Goal: Information Seeking & Learning: Learn about a topic

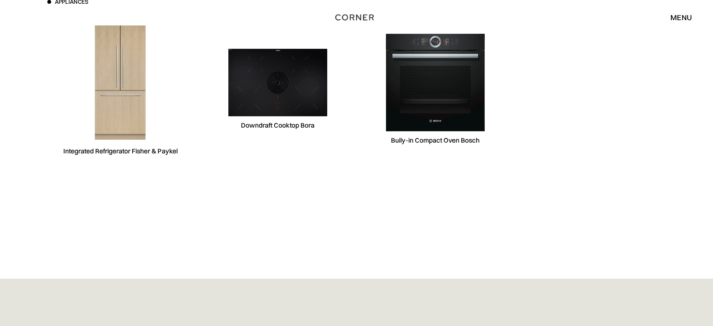
scroll to position [3420, 0]
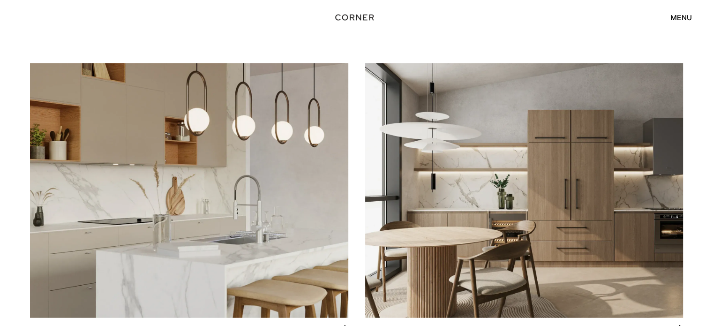
scroll to position [2007, 0]
click at [178, 187] on img at bounding box center [189, 191] width 318 height 255
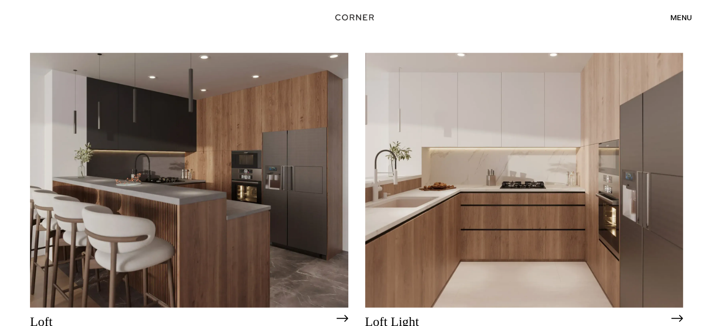
scroll to position [2397, 0]
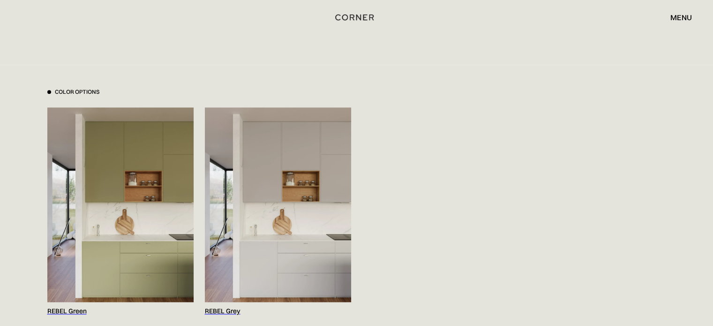
scroll to position [937, 0]
click at [157, 170] on img at bounding box center [120, 204] width 146 height 195
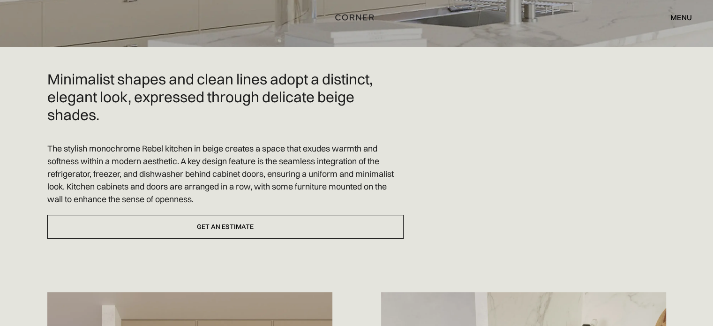
scroll to position [0, 0]
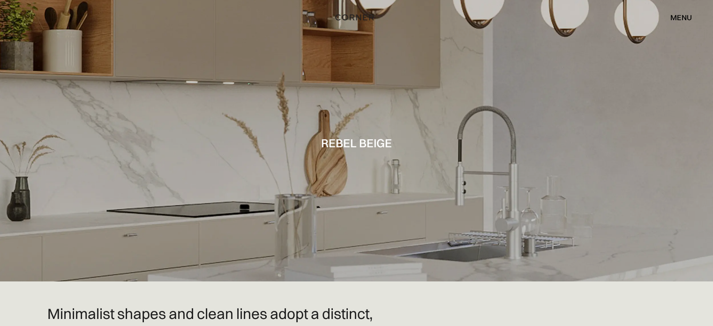
drag, startPoint x: 170, startPoint y: 67, endPoint x: 118, endPoint y: 73, distance: 52.8
click at [118, 73] on div at bounding box center [356, 140] width 713 height 281
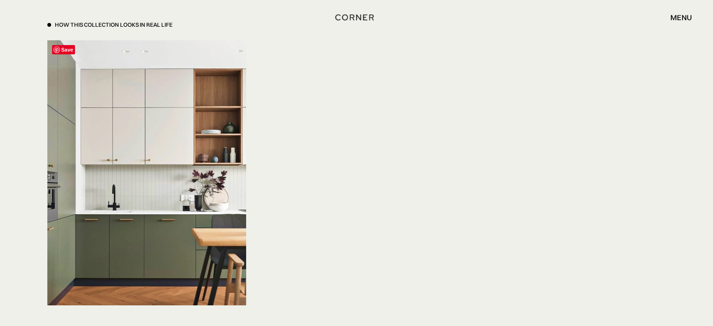
scroll to position [3203, 0]
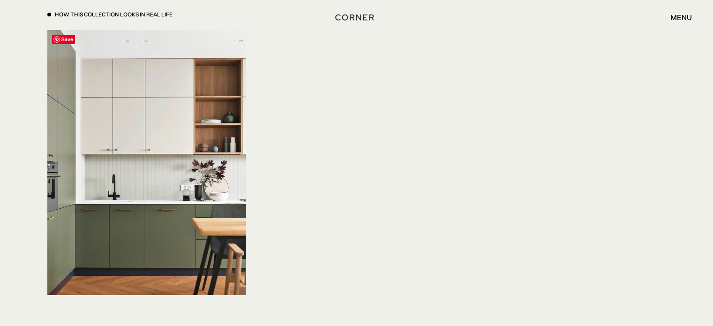
click at [153, 181] on img at bounding box center [146, 162] width 199 height 265
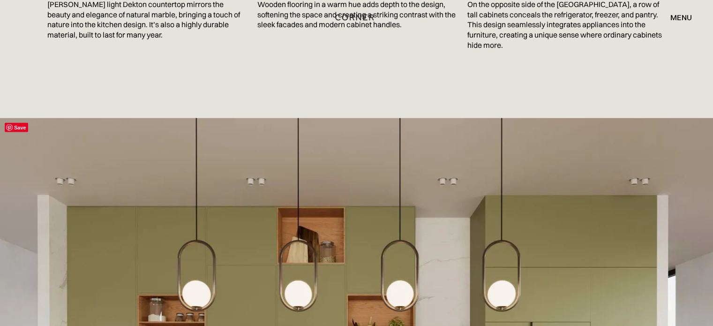
scroll to position [1875, 0]
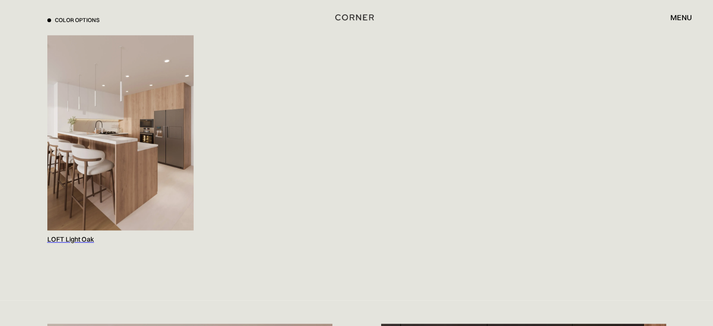
scroll to position [1015, 0]
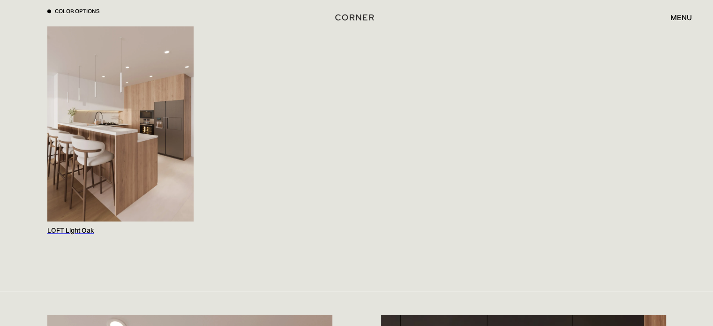
click at [129, 97] on img at bounding box center [120, 123] width 146 height 195
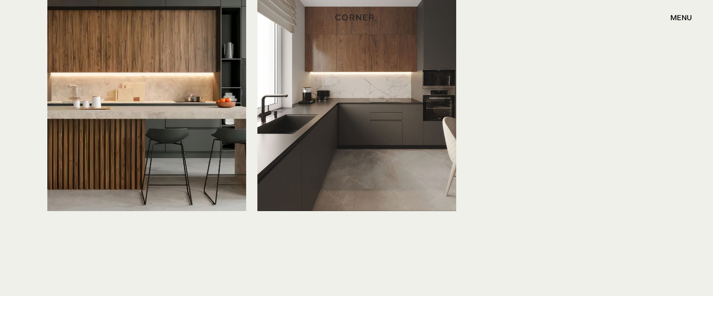
scroll to position [3281, 0]
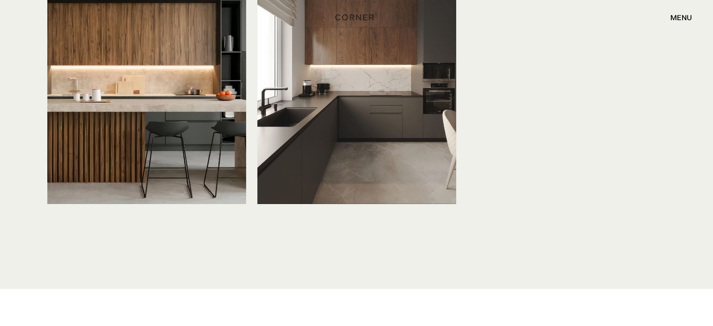
click at [187, 103] on img at bounding box center [146, 71] width 199 height 265
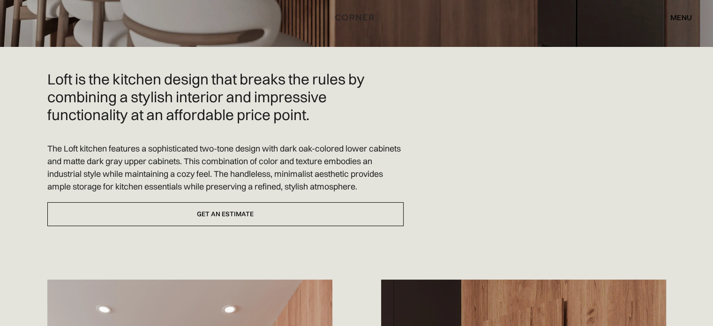
scroll to position [0, 0]
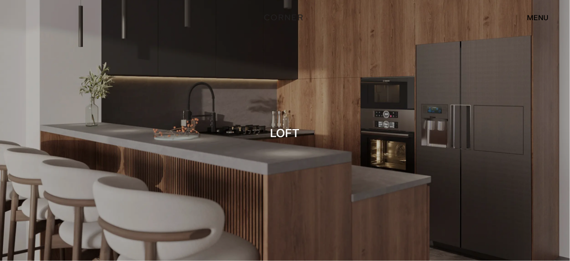
drag, startPoint x: 234, startPoint y: 18, endPoint x: 200, endPoint y: 87, distance: 77.3
drag, startPoint x: 200, startPoint y: 87, endPoint x: 175, endPoint y: 122, distance: 43.3
click at [175, 122] on div at bounding box center [285, 130] width 570 height 261
drag, startPoint x: 191, startPoint y: 124, endPoint x: 350, endPoint y: 48, distance: 175.9
click at [350, 48] on div at bounding box center [285, 130] width 570 height 261
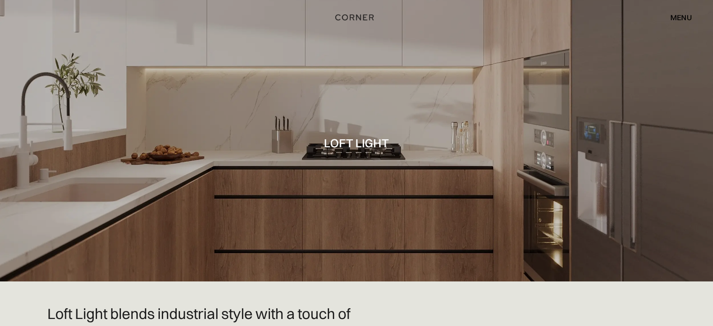
click at [79, 233] on div at bounding box center [356, 140] width 713 height 281
drag, startPoint x: 285, startPoint y: 90, endPoint x: 137, endPoint y: 204, distance: 187.4
click at [147, 201] on div at bounding box center [356, 140] width 713 height 281
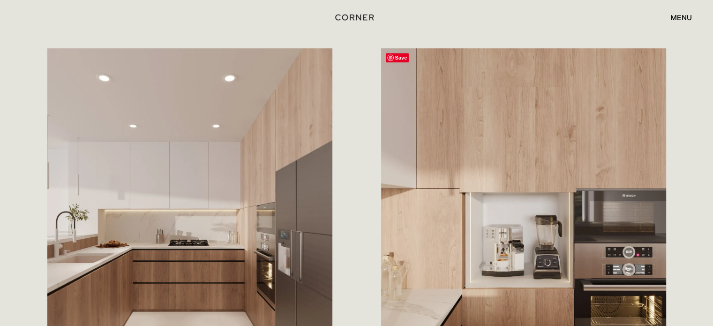
scroll to position [469, 0]
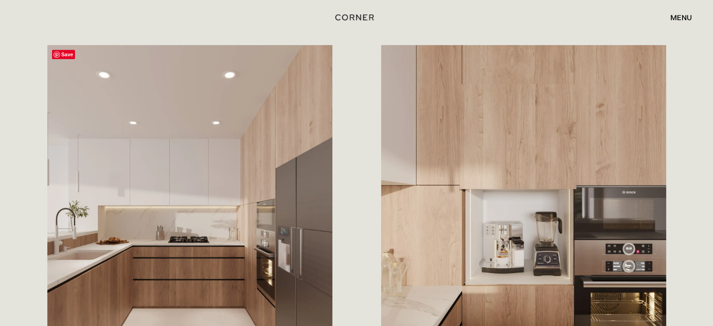
click at [263, 182] on img at bounding box center [189, 235] width 285 height 380
drag, startPoint x: 440, startPoint y: 152, endPoint x: 444, endPoint y: 153, distance: 4.9
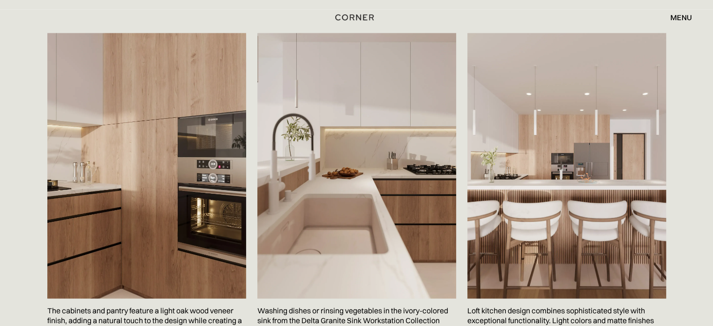
scroll to position [1875, 0]
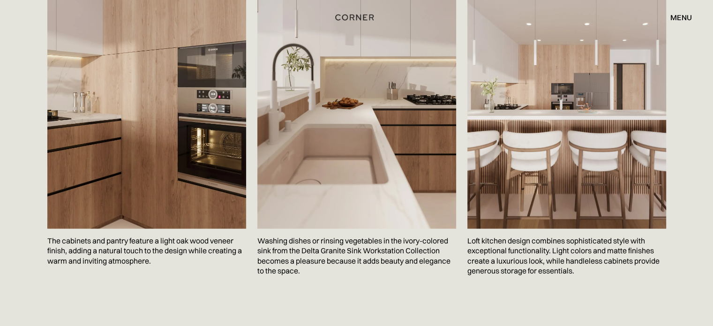
drag, startPoint x: 208, startPoint y: 138, endPoint x: 215, endPoint y: 138, distance: 6.6
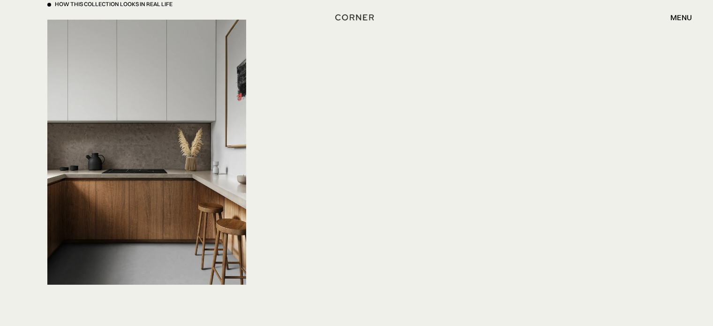
scroll to position [3203, 0]
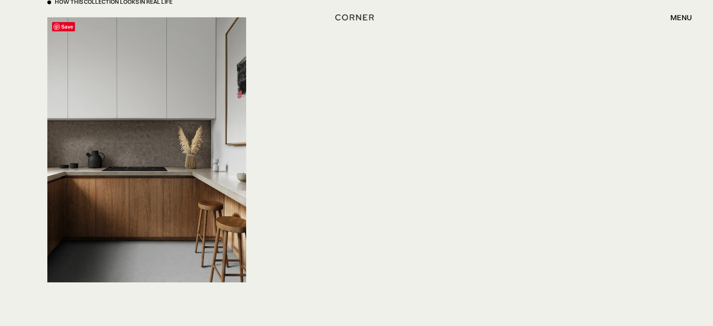
click at [180, 154] on img at bounding box center [146, 149] width 199 height 265
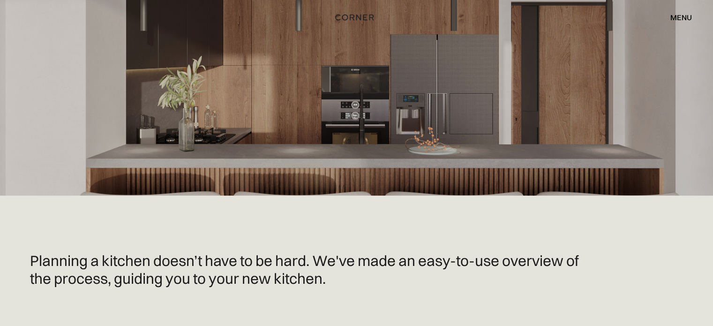
drag, startPoint x: 327, startPoint y: 126, endPoint x: 197, endPoint y: 221, distance: 160.3
click at [197, 221] on div "Planning a kitchen doesn’t have to be hard. We've made an easy-to-use overview …" at bounding box center [356, 273] width 653 height 157
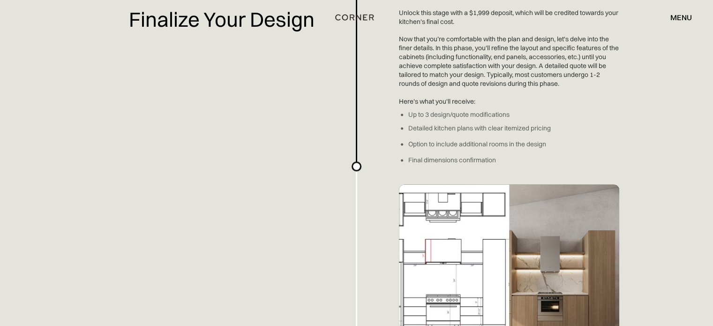
scroll to position [1406, 0]
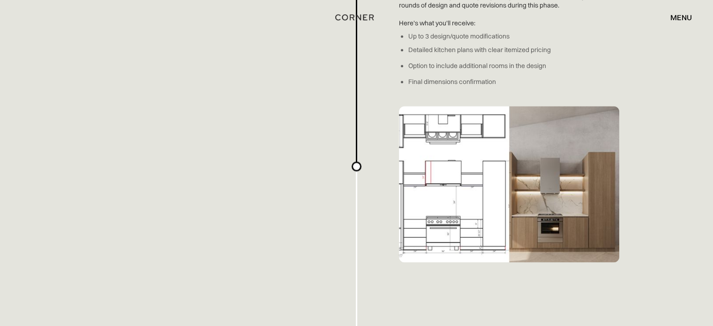
drag, startPoint x: 432, startPoint y: 163, endPoint x: 450, endPoint y: 195, distance: 36.5
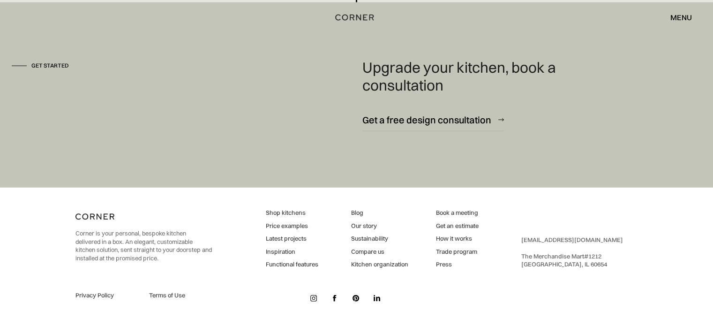
scroll to position [2577, 0]
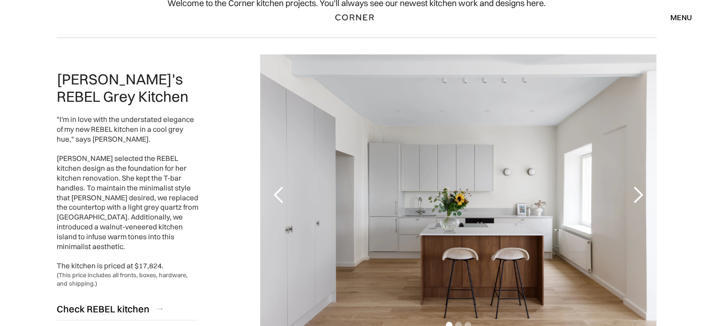
scroll to position [156, 0]
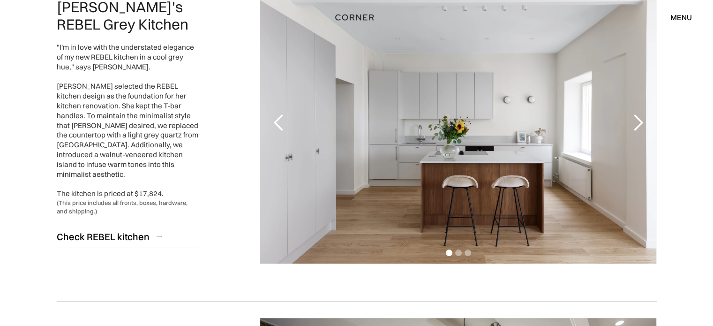
click at [638, 118] on div "next slide" at bounding box center [637, 122] width 19 height 19
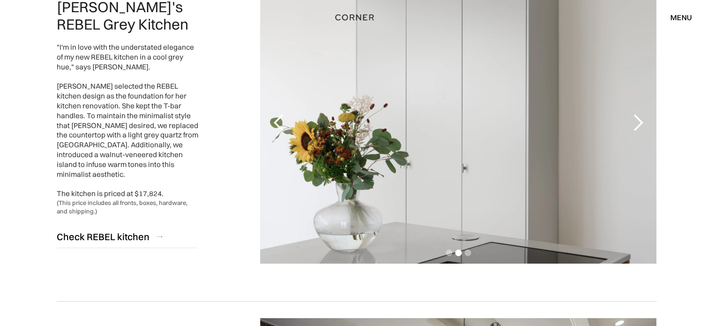
click at [639, 117] on div "next slide" at bounding box center [637, 122] width 19 height 19
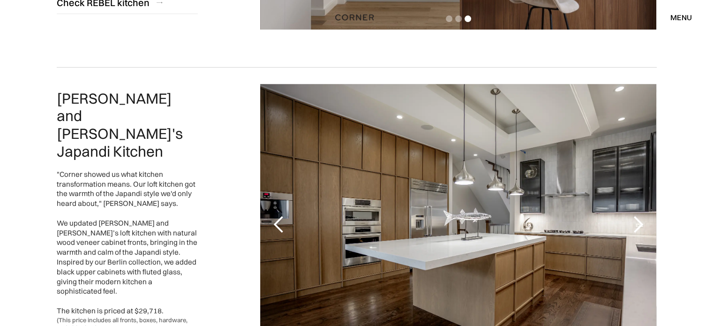
scroll to position [390, 0]
click at [642, 219] on div "next slide" at bounding box center [637, 224] width 19 height 19
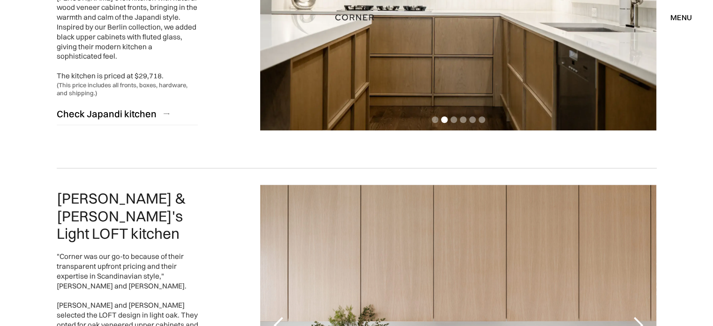
scroll to position [469, 0]
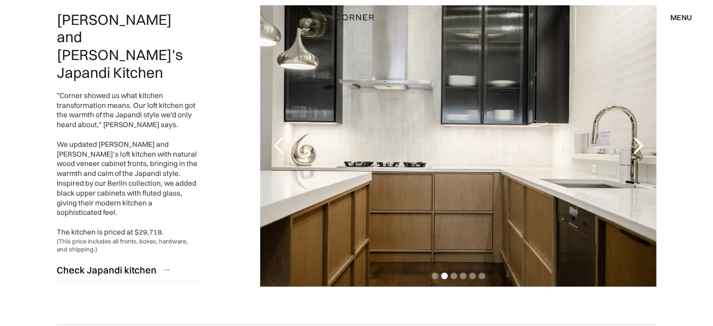
click at [636, 145] on div "next slide" at bounding box center [637, 145] width 19 height 19
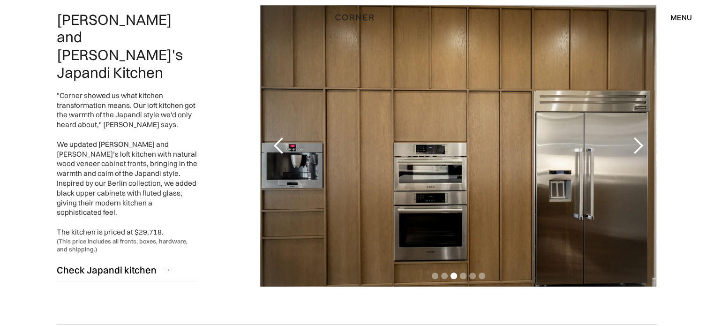
click at [636, 146] on div "next slide" at bounding box center [637, 145] width 19 height 19
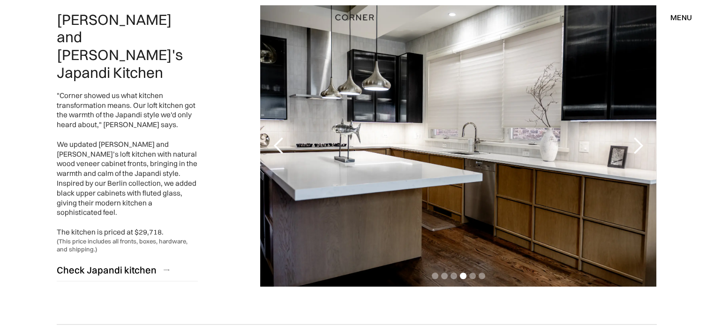
click at [636, 146] on div "next slide" at bounding box center [637, 145] width 19 height 19
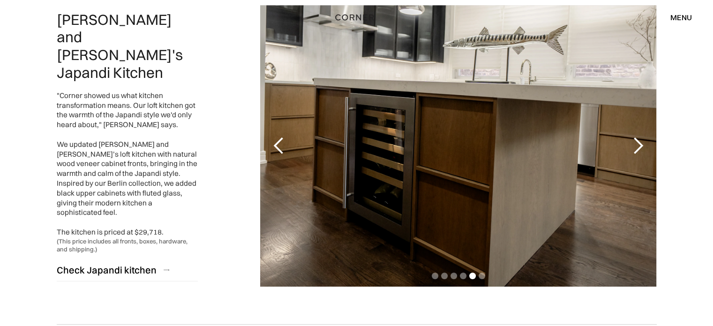
click at [637, 146] on div "next slide" at bounding box center [637, 145] width 19 height 19
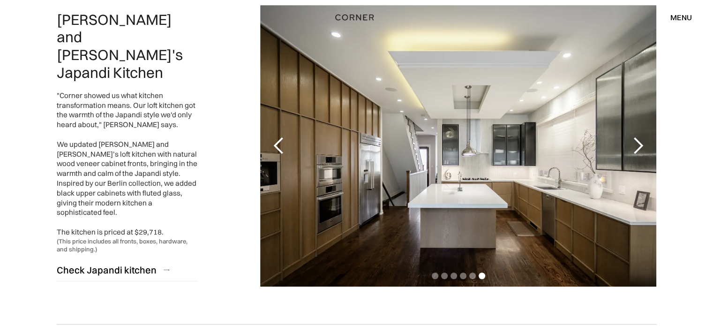
click at [637, 146] on div "next slide" at bounding box center [637, 145] width 19 height 19
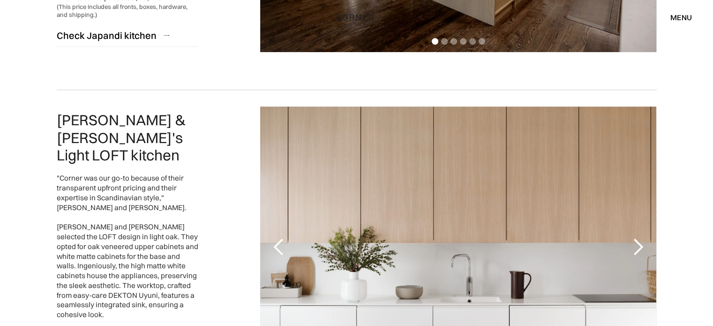
scroll to position [781, 0]
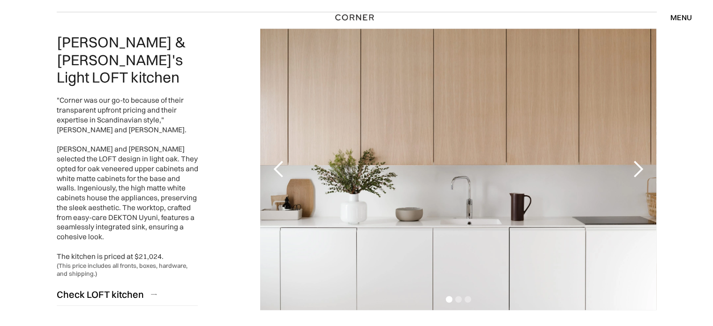
drag, startPoint x: 438, startPoint y: 171, endPoint x: 541, endPoint y: 241, distance: 125.2
drag, startPoint x: 541, startPoint y: 241, endPoint x: 129, endPoint y: 281, distance: 414.4
click at [129, 288] on div "Check LOFT kitchen" at bounding box center [100, 294] width 87 height 13
click at [231, 173] on div "Mark & Lena's Light LOFT kitchen "Corner was our go-to because of their transpa…" at bounding box center [357, 169] width 600 height 314
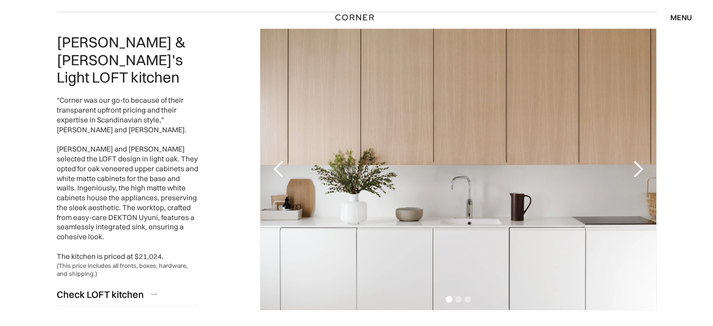
click at [636, 118] on div "next slide" at bounding box center [637, 169] width 37 height 281
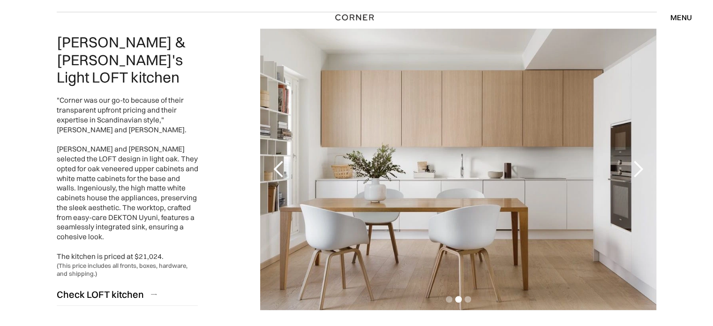
drag, startPoint x: 511, startPoint y: 136, endPoint x: 234, endPoint y: 93, distance: 280.3
click at [234, 93] on div "Slide 2 of 3. Mark & Lena's Light LOFT kitchen "Corner was our go-to because of…" at bounding box center [357, 169] width 600 height 314
click at [468, 299] on div "Show slide 3 of 3" at bounding box center [467, 299] width 7 height 7
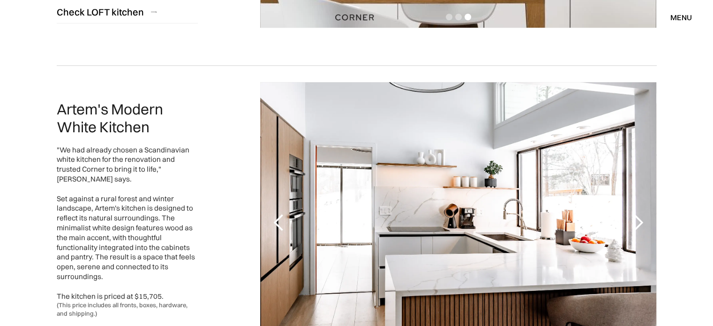
scroll to position [1093, 0]
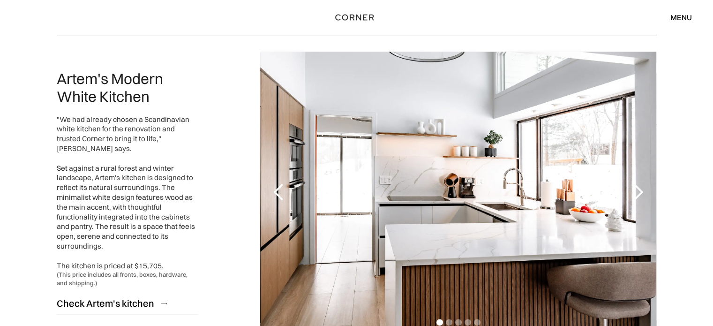
click at [689, 82] on div "Slide 3 of 3. Carol's REBEL Grey Kitchen "I'm in love with the understated eleg…" at bounding box center [356, 207] width 713 height 2358
click at [637, 197] on div "next slide" at bounding box center [637, 192] width 19 height 19
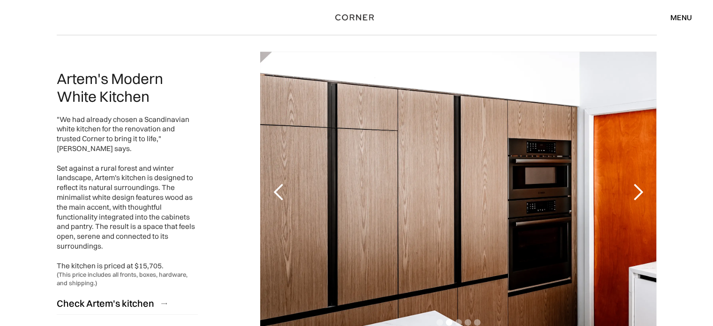
click at [639, 197] on div "next slide" at bounding box center [637, 192] width 19 height 19
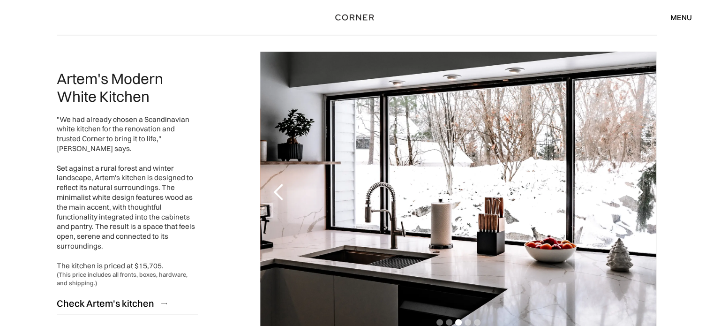
click at [642, 193] on div "next slide" at bounding box center [637, 192] width 19 height 19
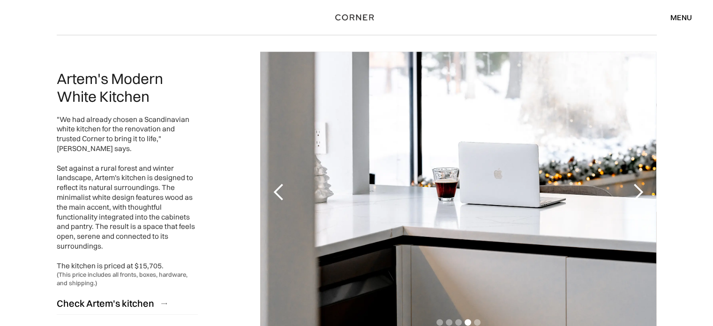
click at [641, 193] on div "next slide" at bounding box center [637, 192] width 19 height 19
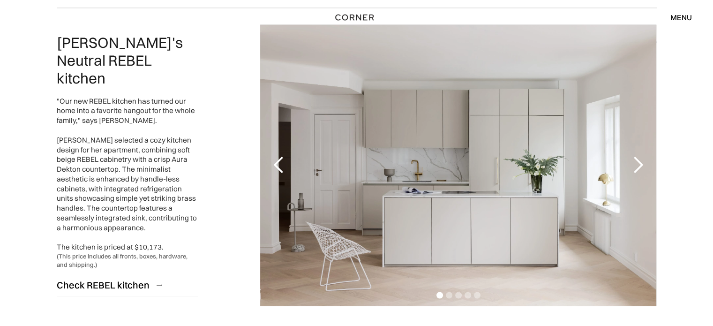
scroll to position [1484, 0]
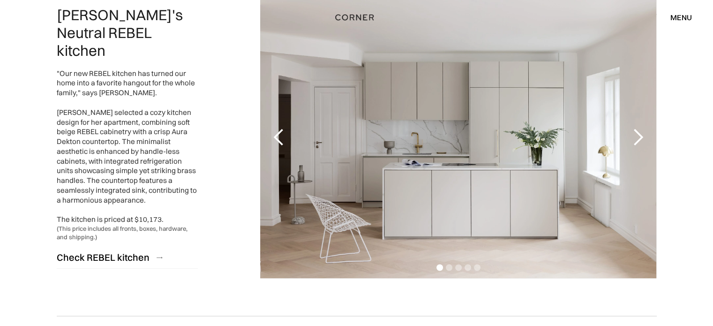
drag, startPoint x: 551, startPoint y: 144, endPoint x: 698, endPoint y: 65, distance: 166.7
click at [640, 136] on div "next slide" at bounding box center [637, 137] width 19 height 19
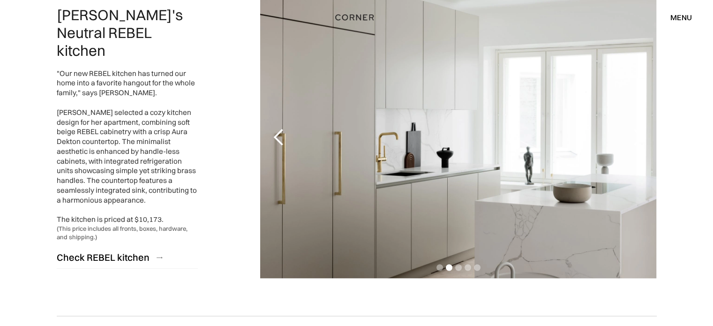
click at [277, 134] on div "previous slide" at bounding box center [279, 137] width 19 height 19
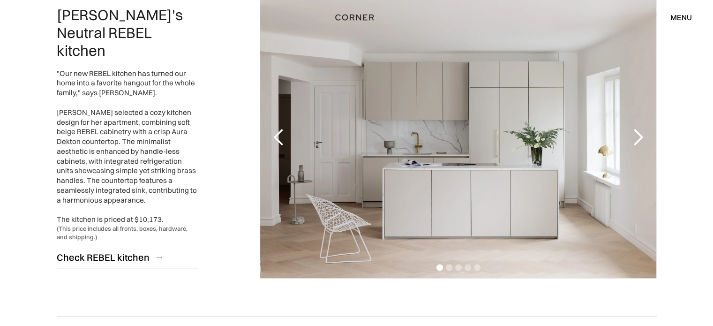
click at [635, 135] on div "next slide" at bounding box center [637, 137] width 19 height 19
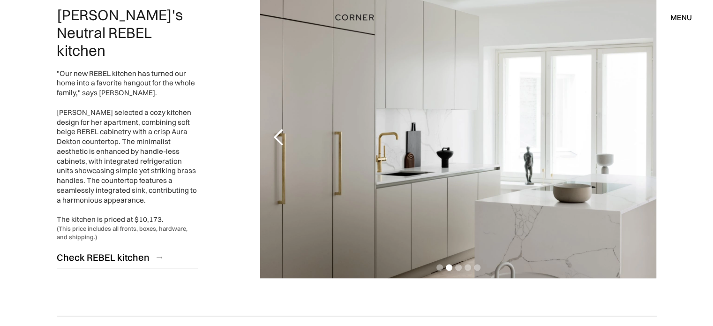
click at [623, 127] on div "next slide" at bounding box center [637, 137] width 37 height 281
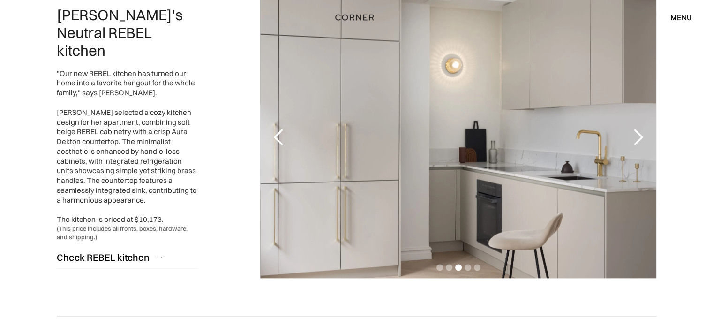
click at [276, 137] on div "previous slide" at bounding box center [279, 137] width 19 height 19
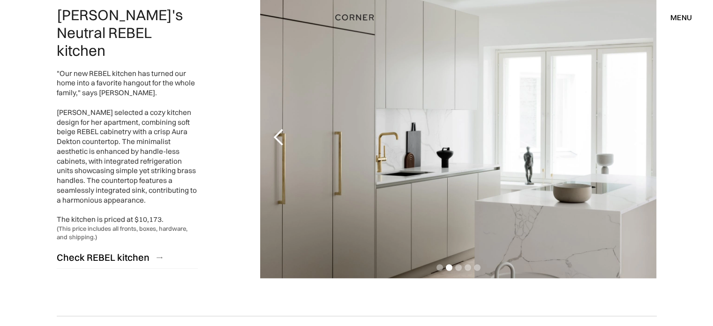
click at [620, 110] on div "next slide" at bounding box center [637, 137] width 37 height 281
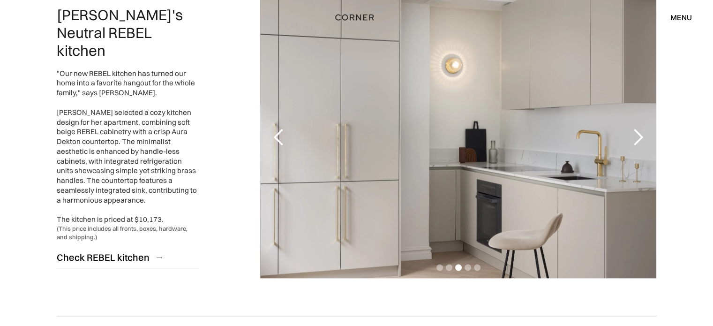
click at [636, 132] on div "next slide" at bounding box center [637, 137] width 19 height 19
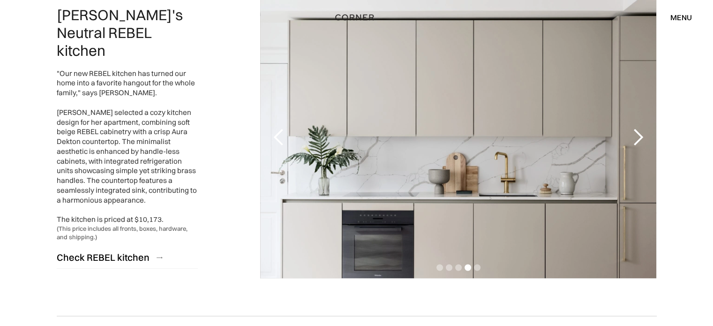
click at [636, 135] on div "next slide" at bounding box center [637, 137] width 19 height 19
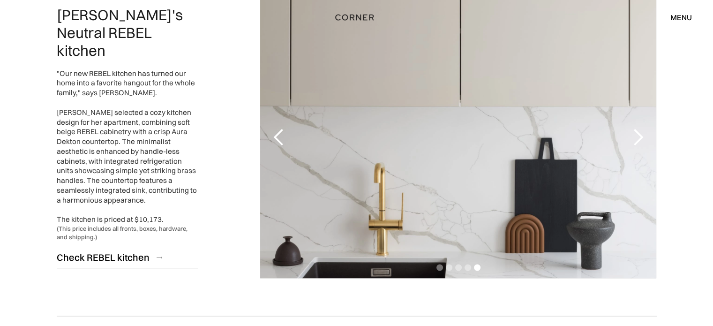
click at [637, 132] on div "next slide" at bounding box center [637, 137] width 19 height 19
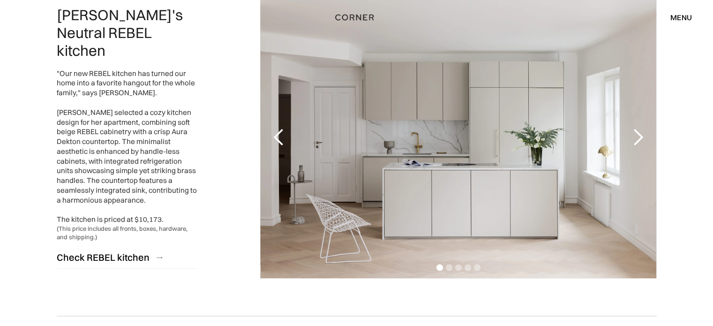
click at [639, 137] on div "next slide" at bounding box center [637, 137] width 19 height 19
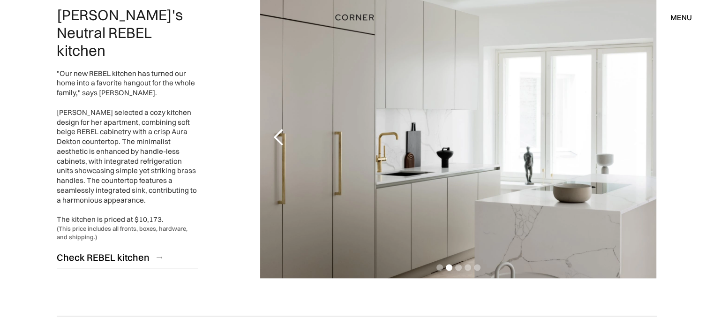
click at [637, 135] on div "next slide" at bounding box center [637, 137] width 19 height 19
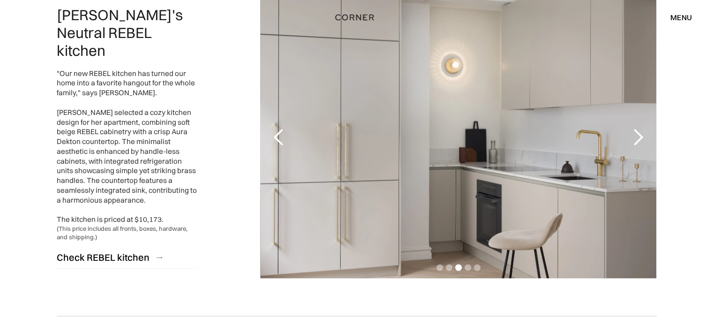
click at [644, 135] on div "next slide" at bounding box center [637, 137] width 19 height 19
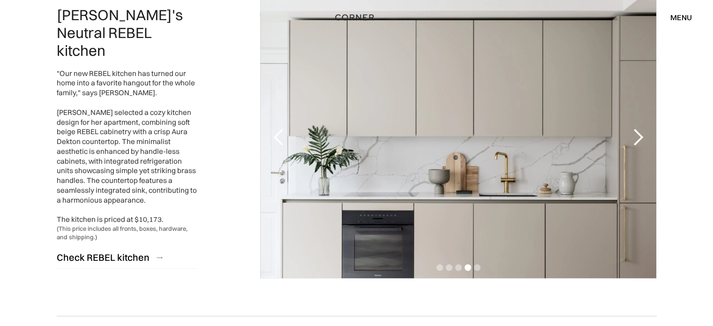
click at [277, 140] on div "previous slide" at bounding box center [279, 137] width 19 height 19
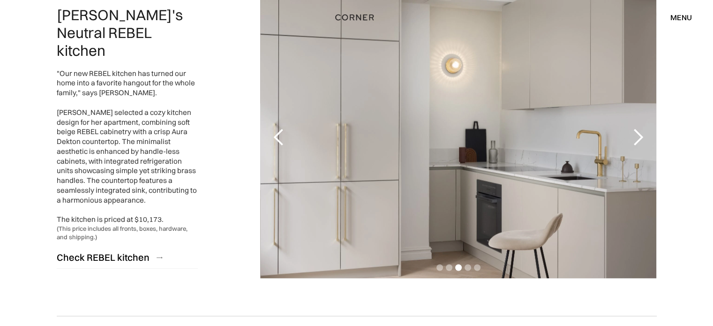
click at [637, 134] on div "next slide" at bounding box center [637, 137] width 19 height 19
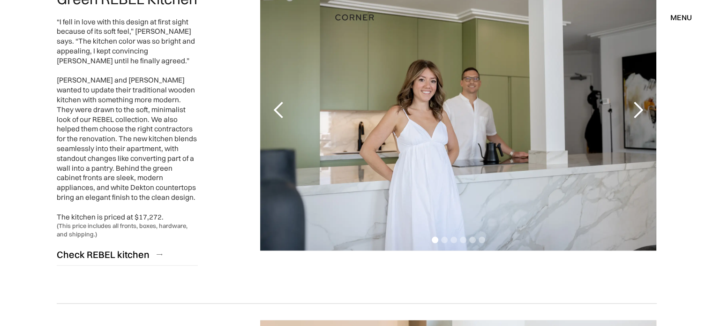
scroll to position [1875, 0]
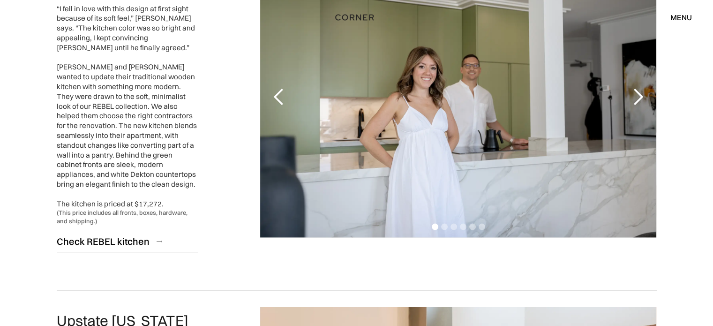
click at [639, 88] on div "next slide" at bounding box center [637, 97] width 19 height 19
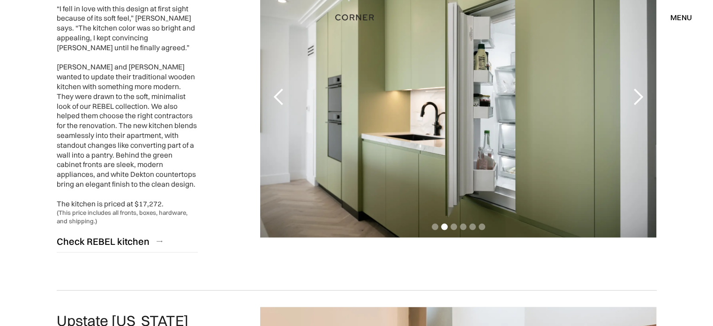
click at [639, 88] on div "next slide" at bounding box center [637, 97] width 19 height 19
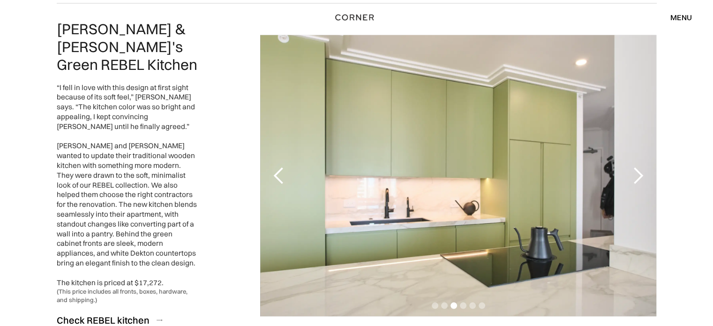
scroll to position [1797, 0]
click at [641, 166] on div "next slide" at bounding box center [637, 175] width 19 height 19
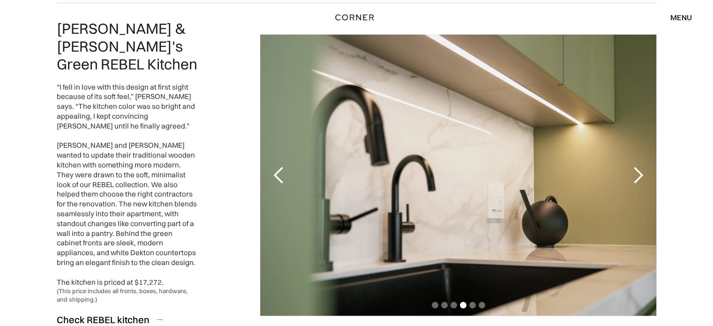
click at [641, 166] on div "next slide" at bounding box center [637, 175] width 19 height 19
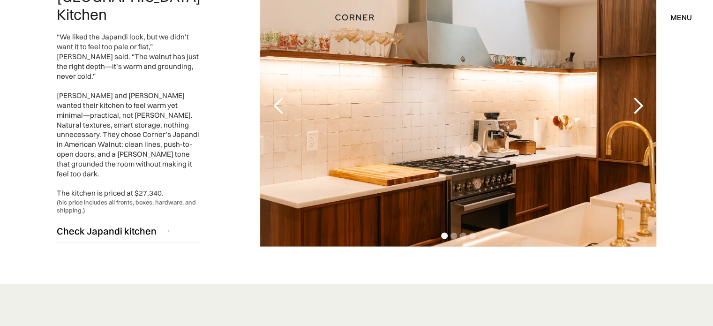
scroll to position [2187, 0]
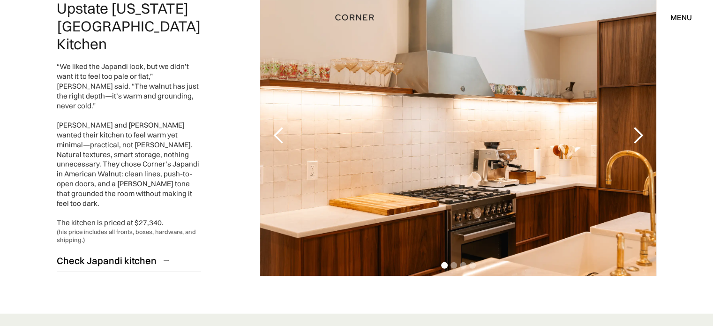
click at [644, 126] on div "next slide" at bounding box center [637, 135] width 19 height 19
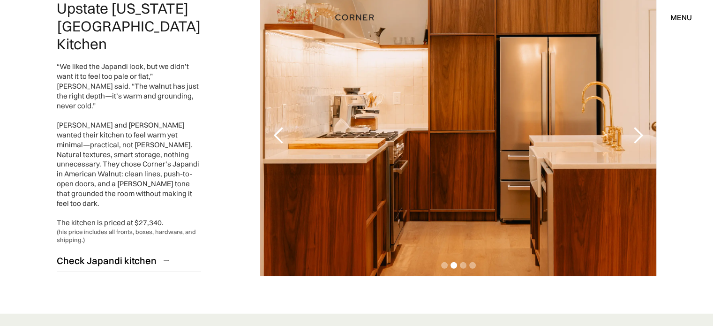
click at [644, 126] on div "next slide" at bounding box center [637, 135] width 19 height 19
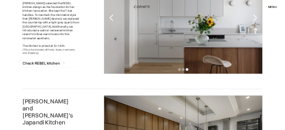
scroll to position [0, 0]
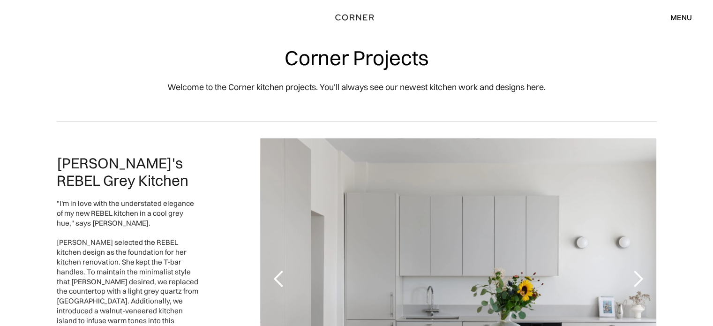
drag, startPoint x: 401, startPoint y: 269, endPoint x: 367, endPoint y: 247, distance: 39.9
click at [367, 247] on div "3 of 3" at bounding box center [458, 278] width 396 height 281
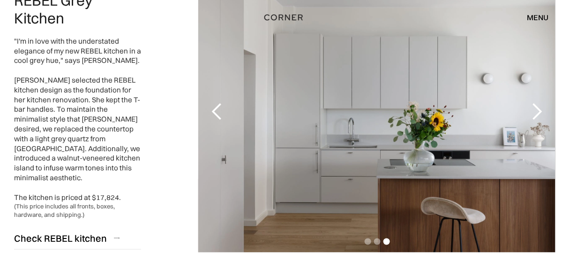
scroll to position [165, 0]
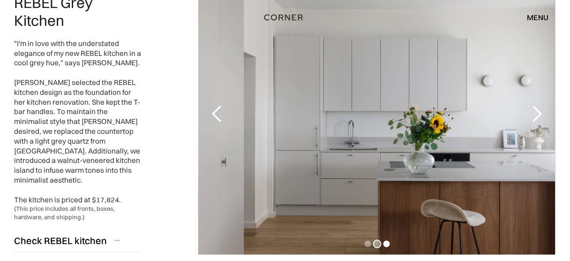
click at [377, 242] on div "Show slide 2 of 3" at bounding box center [377, 243] width 7 height 7
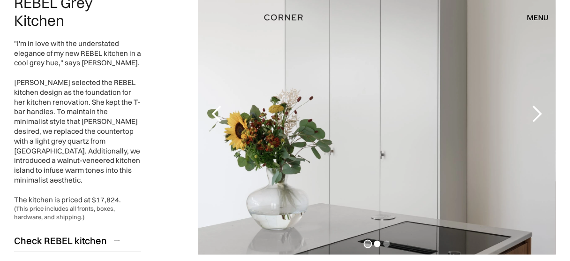
click at [367, 241] on div "Show slide 1 of 3" at bounding box center [368, 243] width 7 height 7
